Goal: Task Accomplishment & Management: Manage account settings

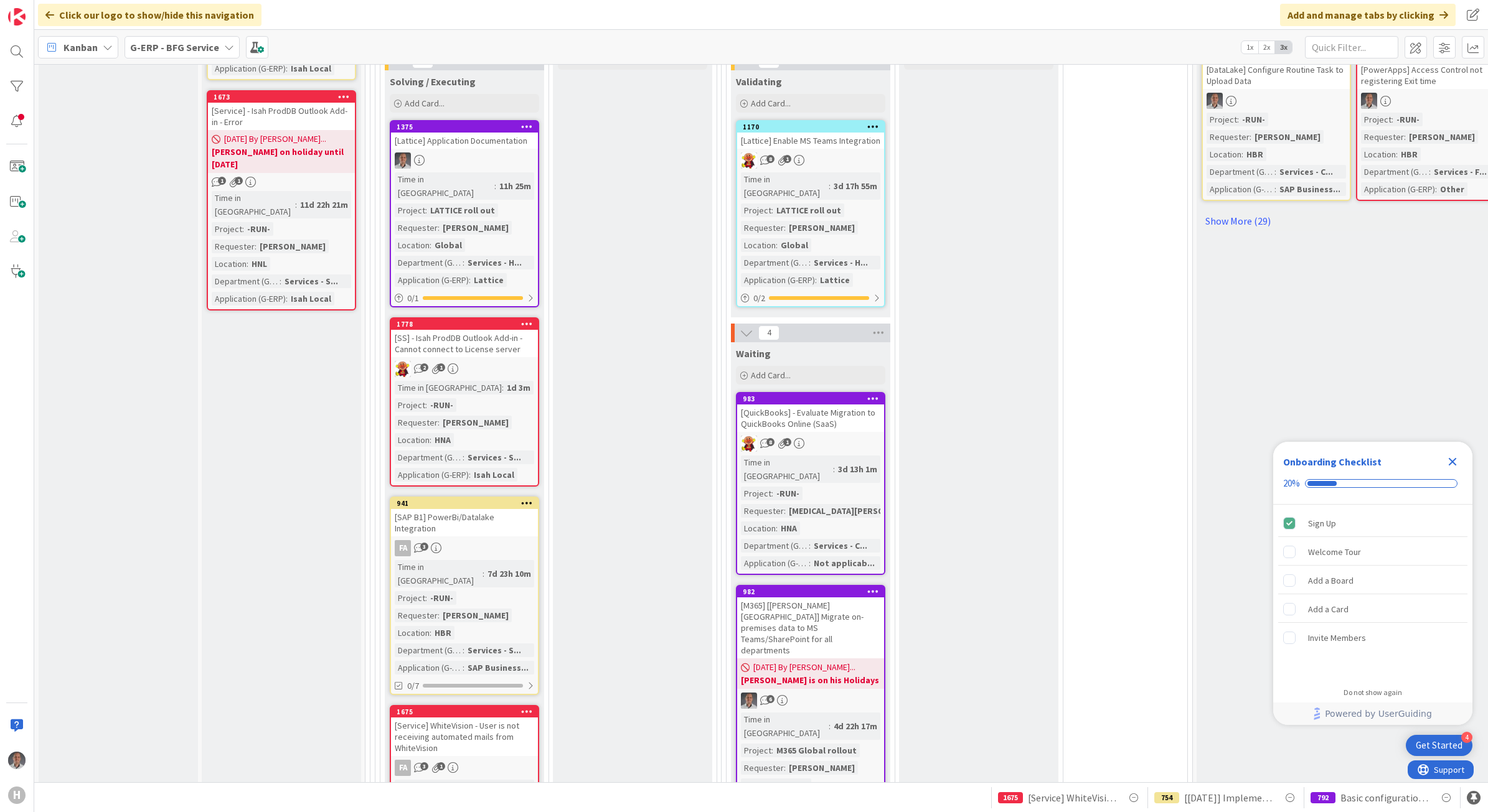
scroll to position [855, 0]
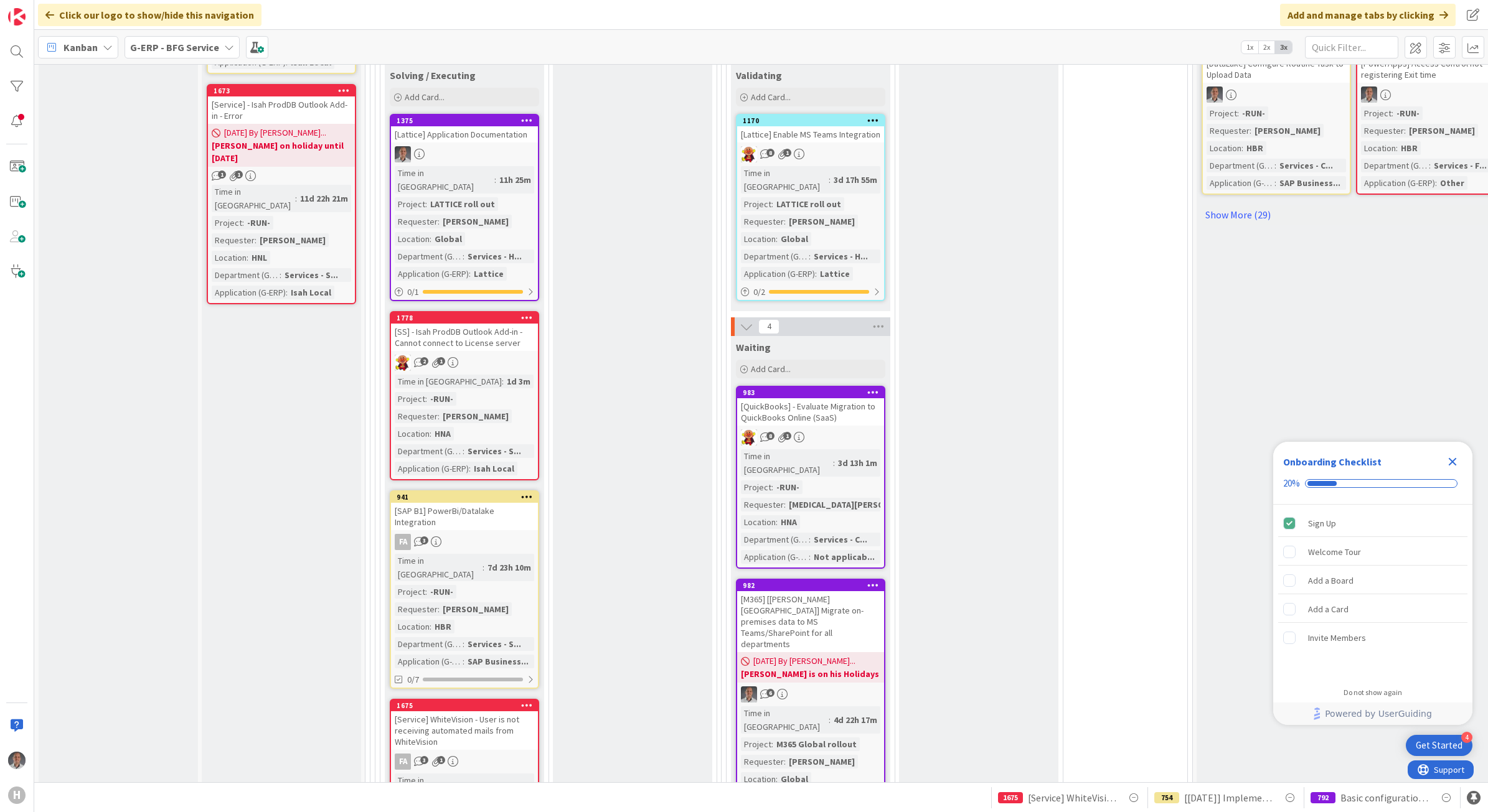
click at [1455, 459] on icon "Close Checklist" at bounding box center [1452, 461] width 8 height 8
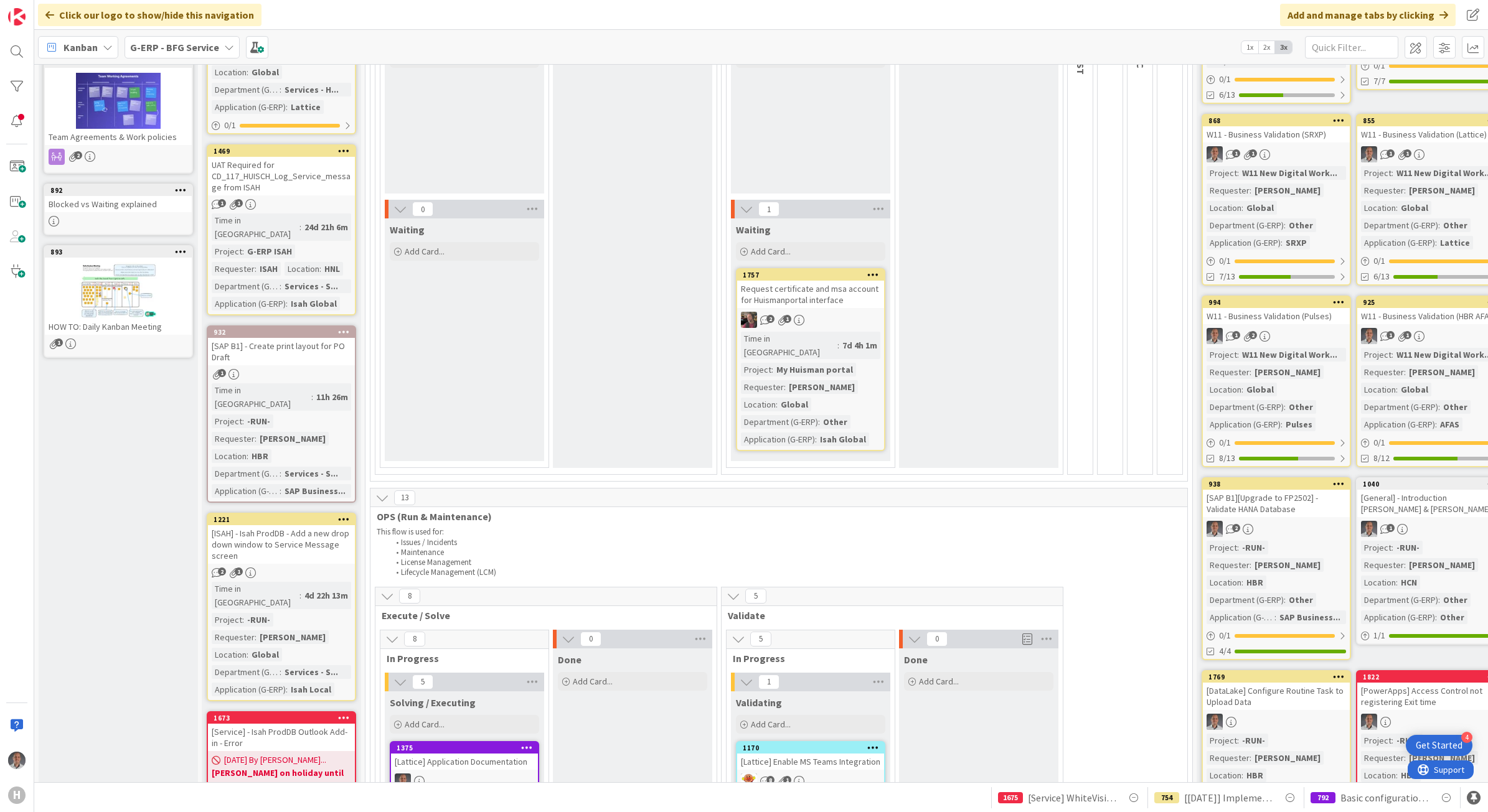
scroll to position [234, 0]
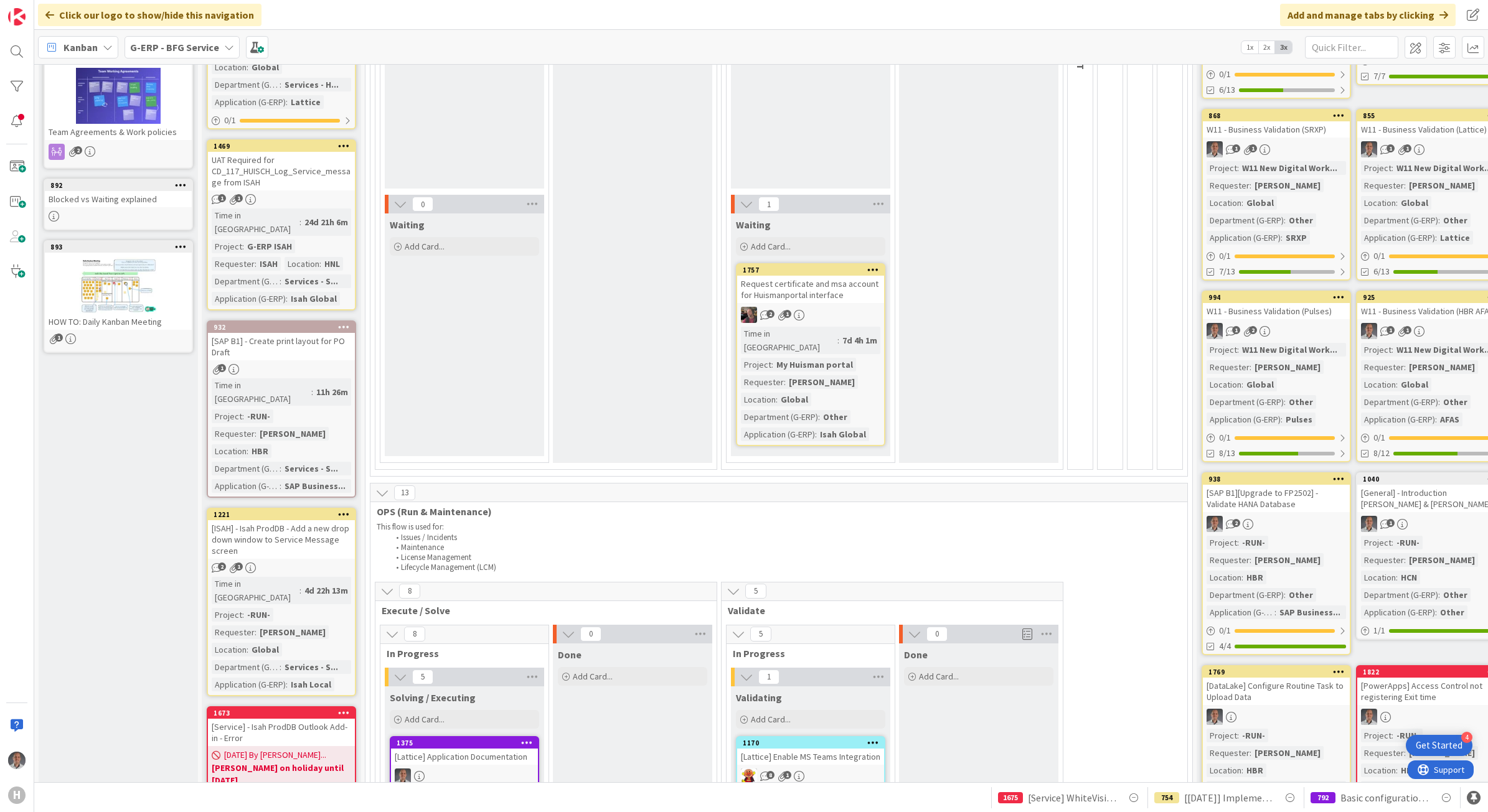
click at [313, 746] on div "[DATE] By [PERSON_NAME]... [PERSON_NAME] on holiday until [DATE]" at bounding box center [281, 767] width 147 height 43
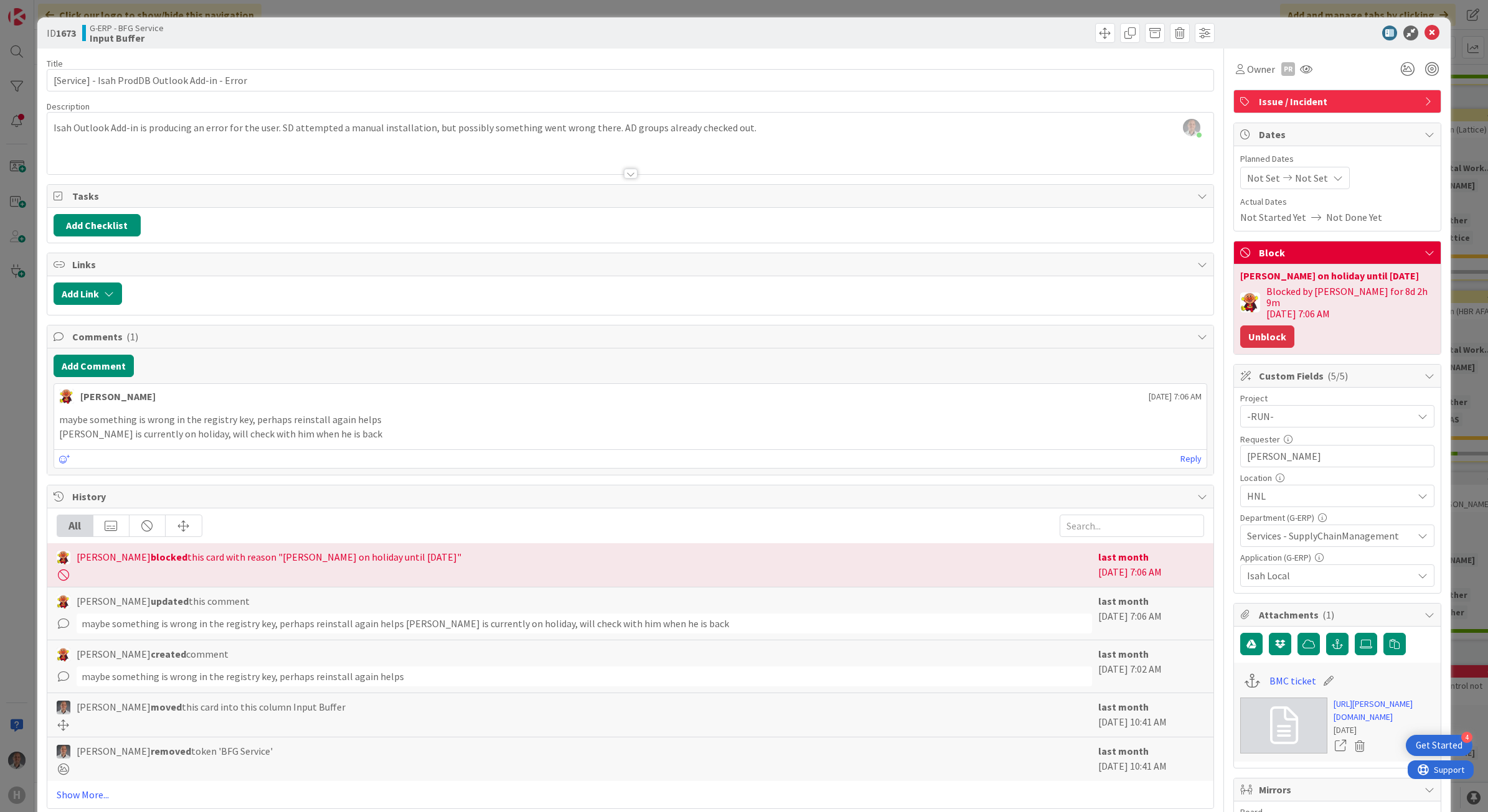
click at [1245, 331] on button "Unblock" at bounding box center [1267, 337] width 54 height 22
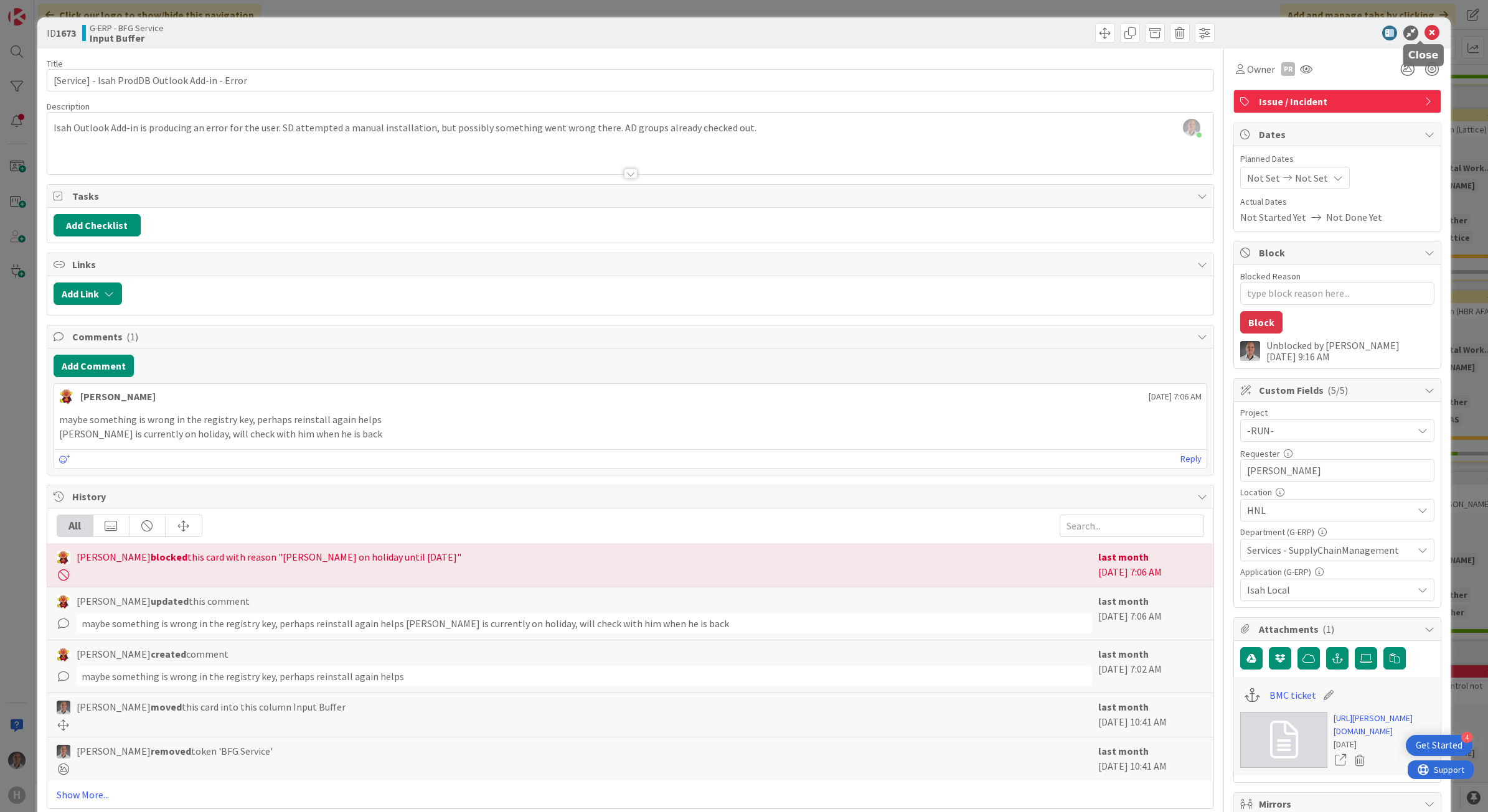
drag, startPoint x: 1424, startPoint y: 34, endPoint x: 643, endPoint y: 301, distance: 825.4
click at [1424, 34] on icon at bounding box center [1431, 33] width 15 height 15
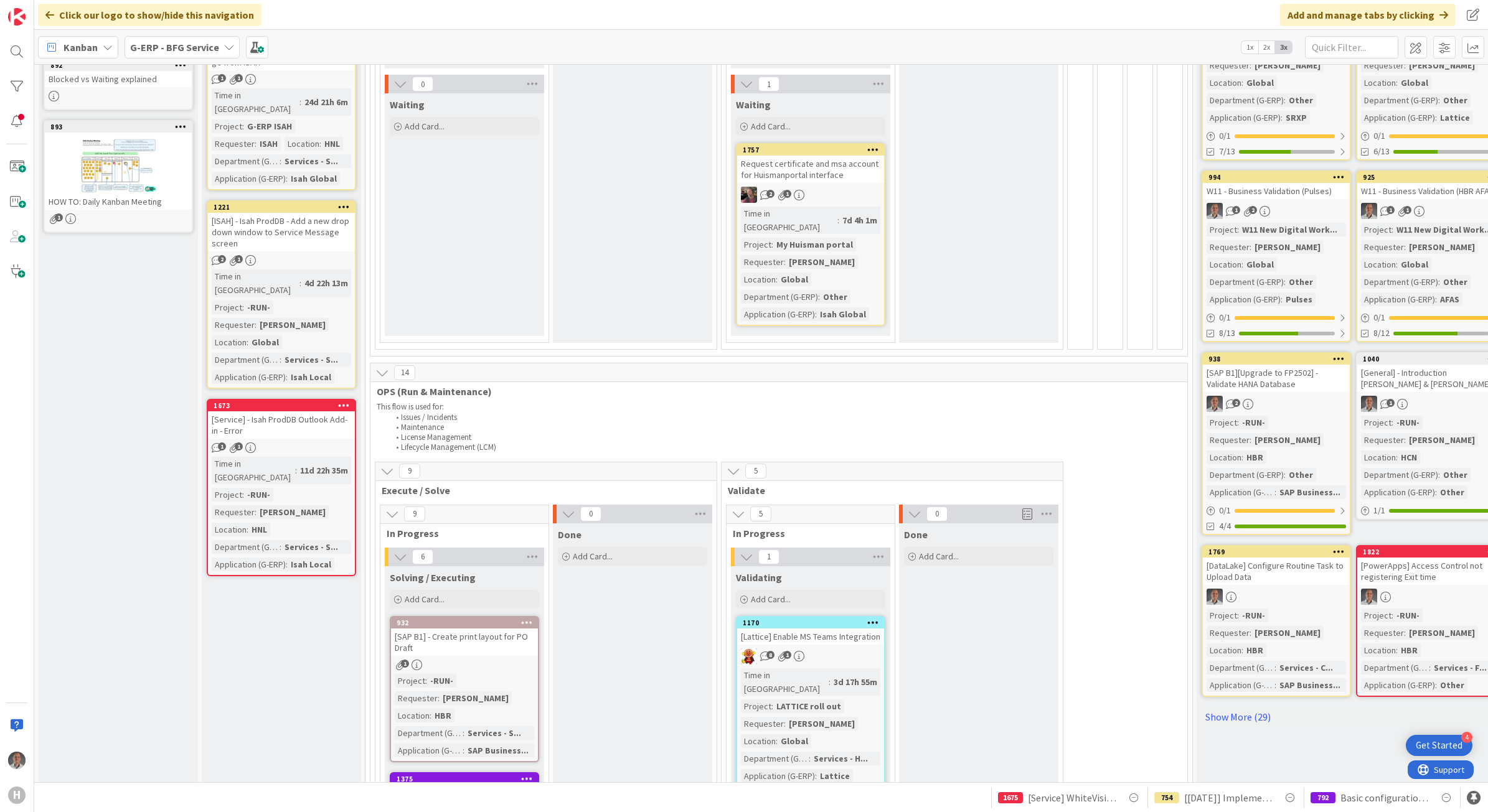
scroll to position [389, 0]
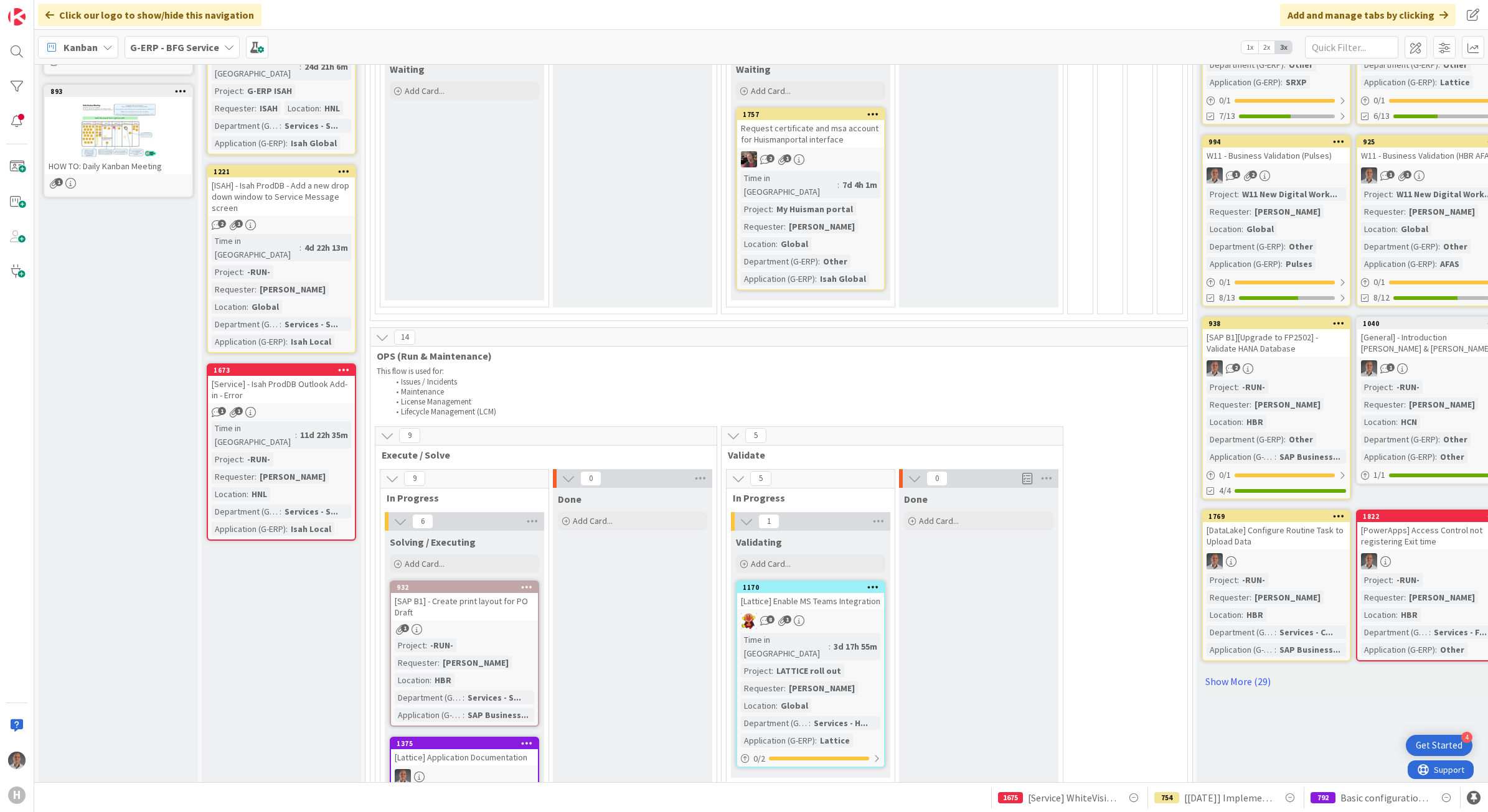
click at [466, 598] on div "[SAP B1] - Create print layout for PO Draft" at bounding box center [464, 606] width 147 height 27
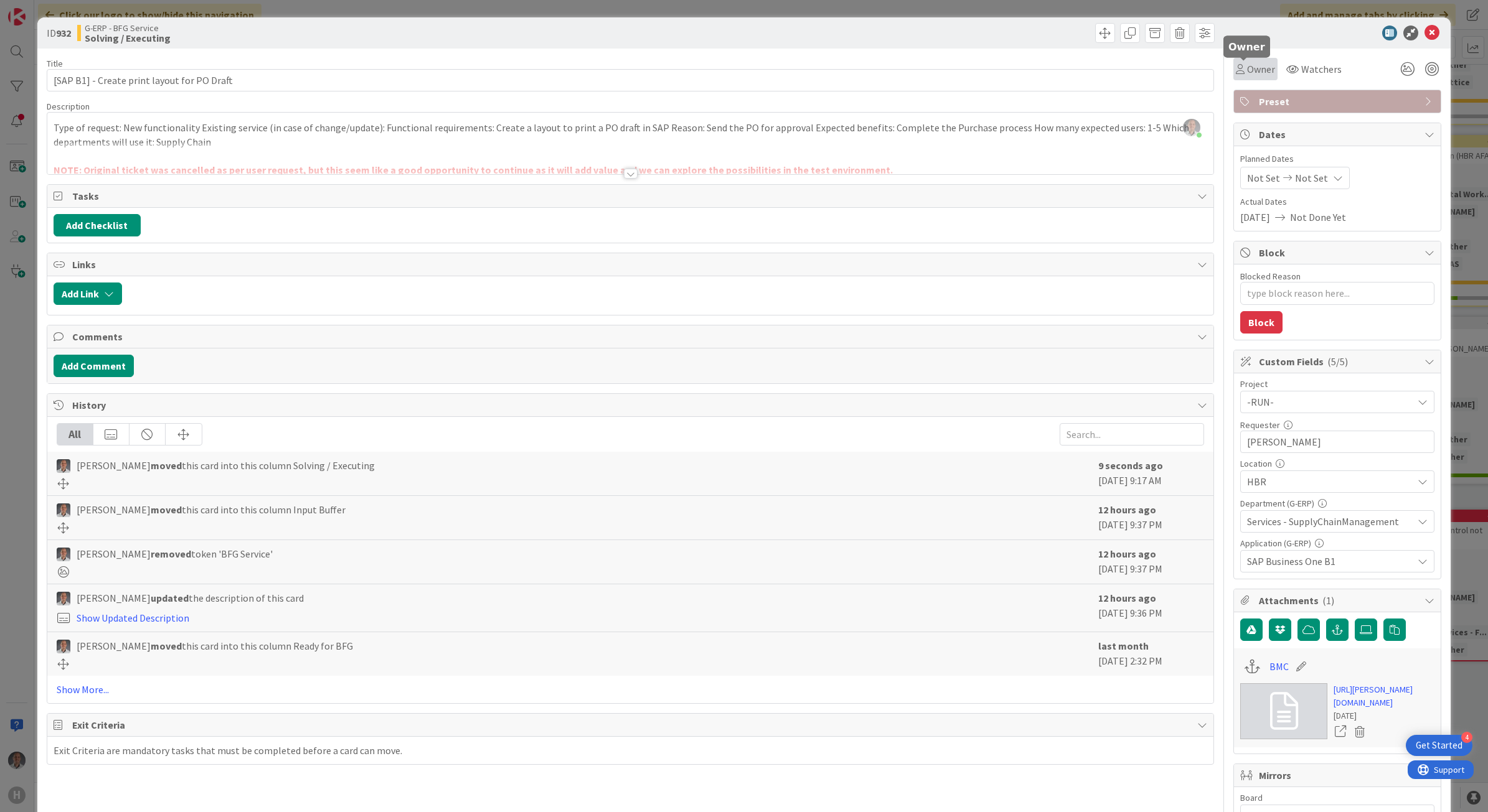
click at [1235, 66] on div "Owner" at bounding box center [1254, 69] width 39 height 15
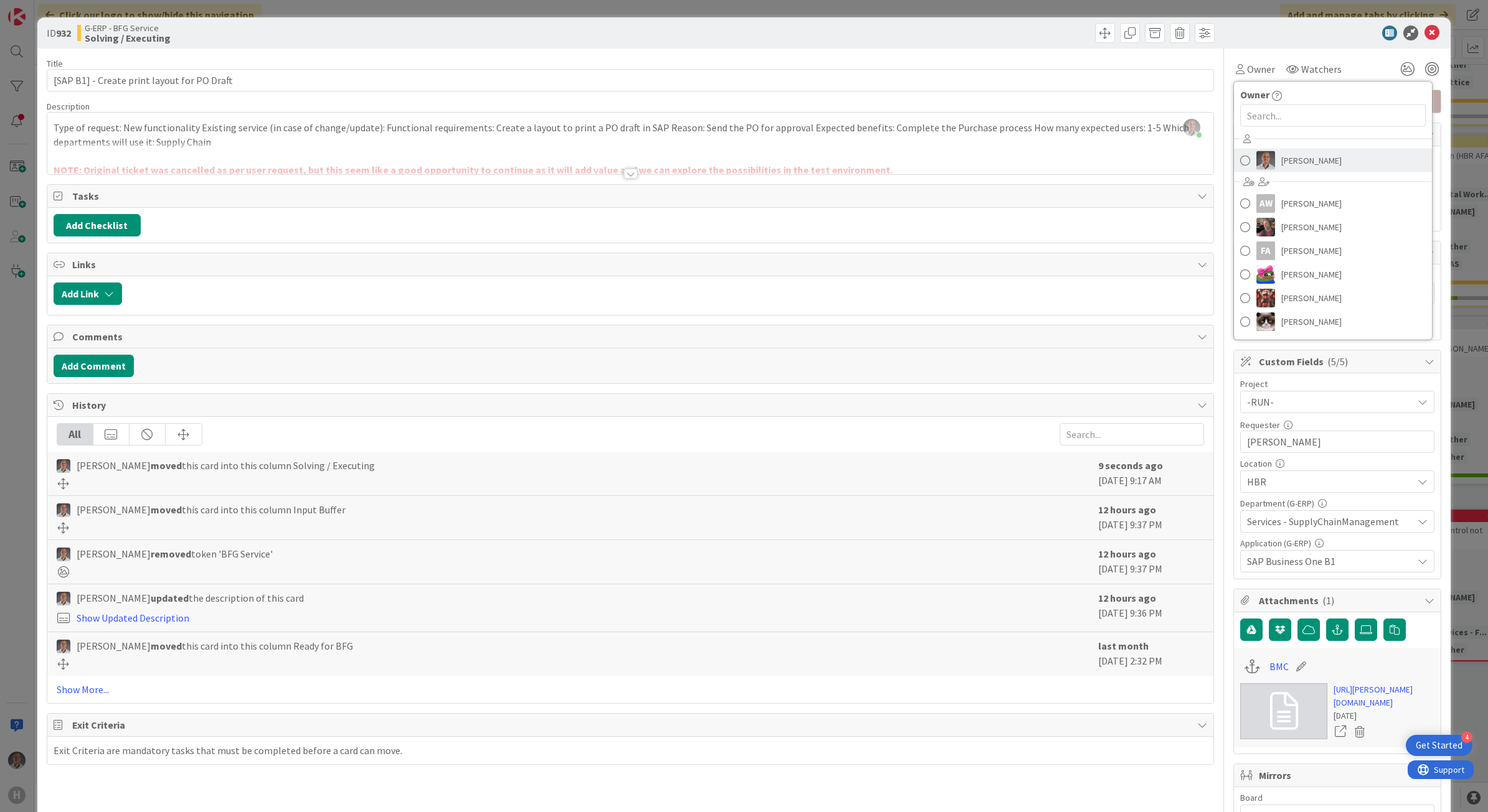
click at [1242, 156] on link "[PERSON_NAME]" at bounding box center [1332, 161] width 198 height 24
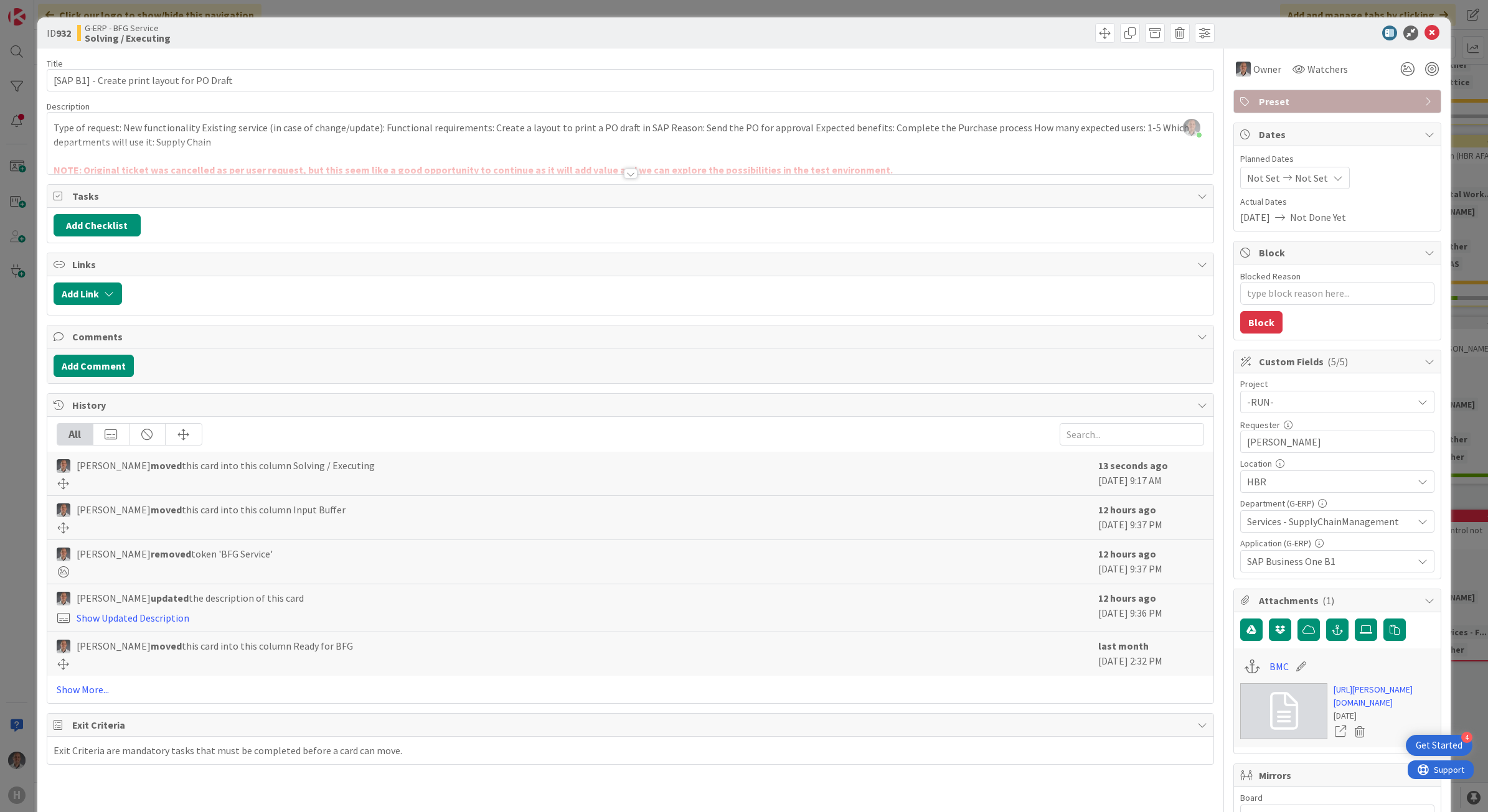
type textarea "x"
click at [1424, 37] on icon at bounding box center [1431, 33] width 15 height 15
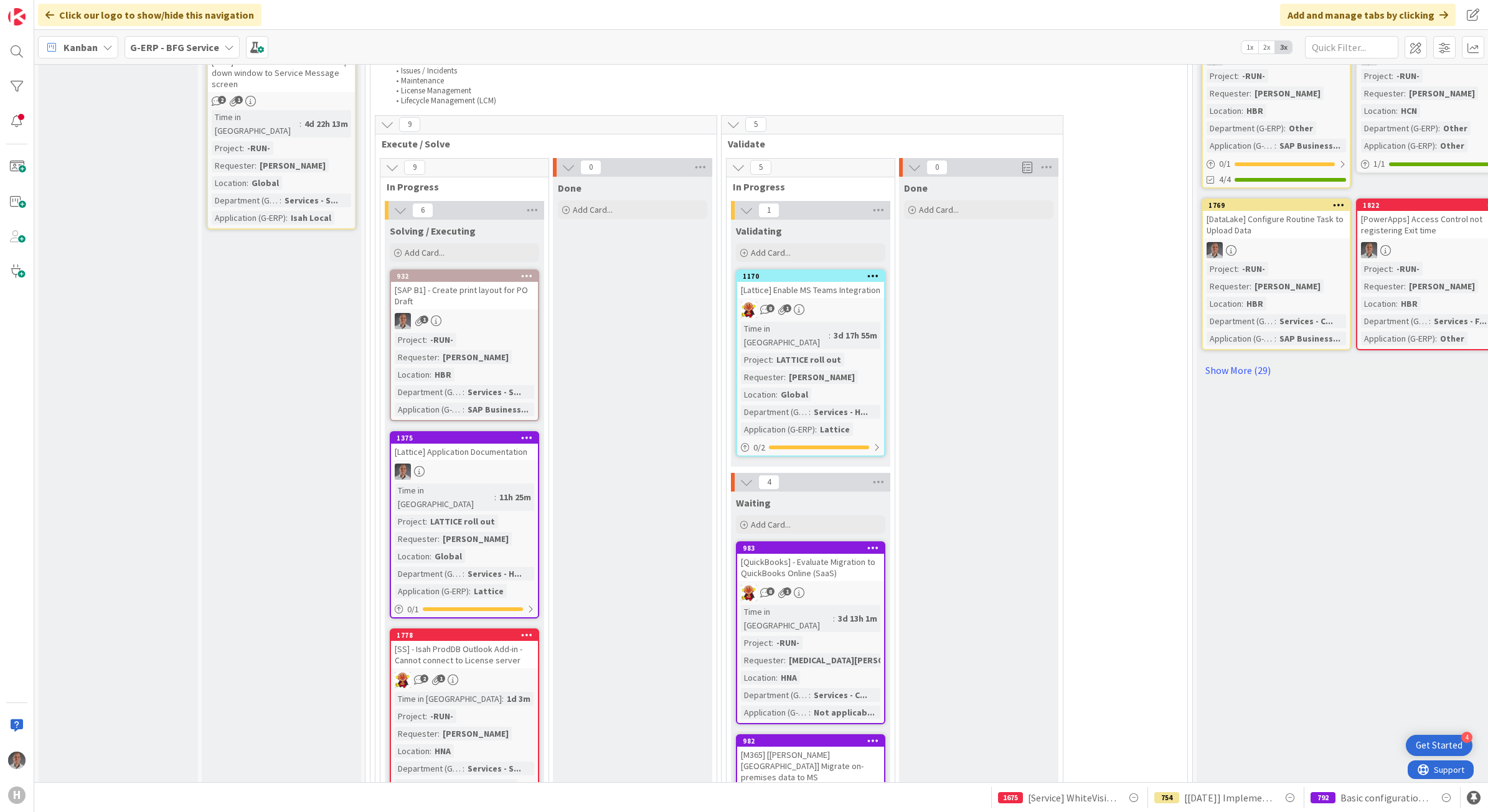
scroll to position [1089, 0]
